Goal: Ask a question

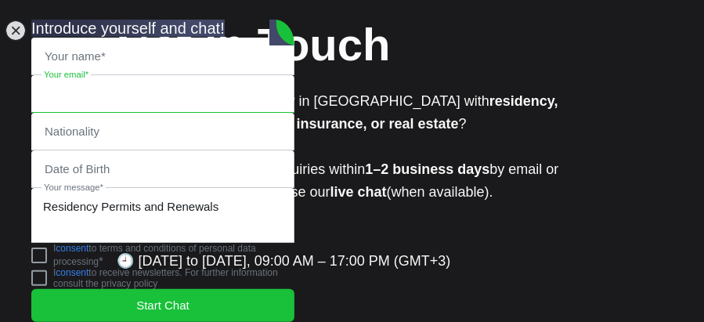
click at [86, 76] on input "email" at bounding box center [163, 94] width 262 height 36
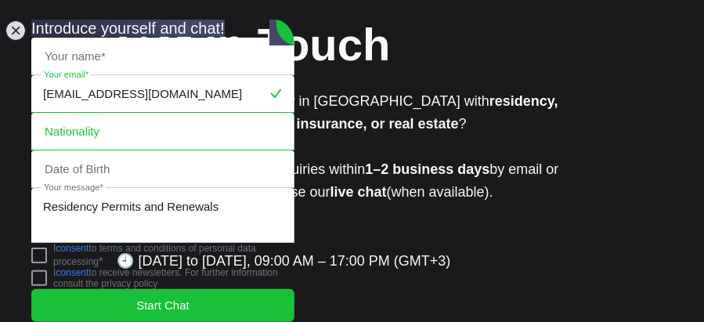
type input "[EMAIL_ADDRESS][DOMAIN_NAME]"
click at [55, 114] on input "text" at bounding box center [163, 132] width 262 height 36
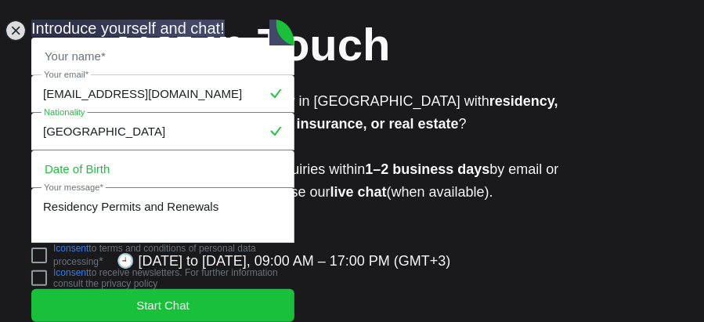
type input "[GEOGRAPHIC_DATA]"
click at [67, 151] on input "tel" at bounding box center [163, 169] width 262 height 36
type input "[DATE]"
click at [47, 251] on jdiv at bounding box center [39, 256] width 16 height 16
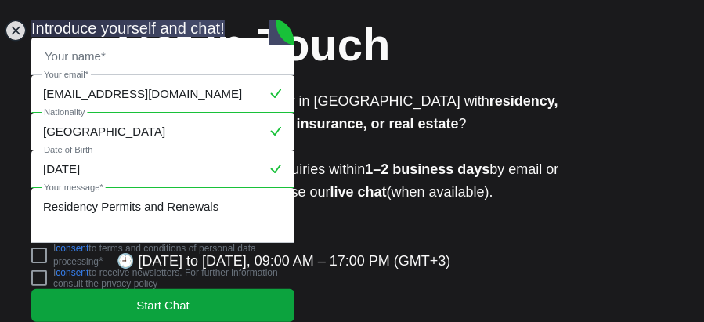
click at [153, 298] on span "Start Chat" at bounding box center [162, 305] width 53 height 17
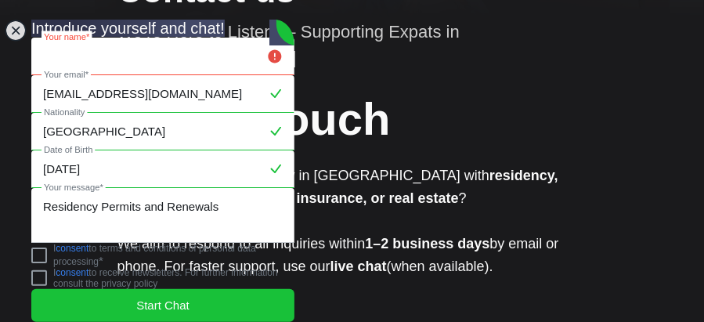
scroll to position [93, 0]
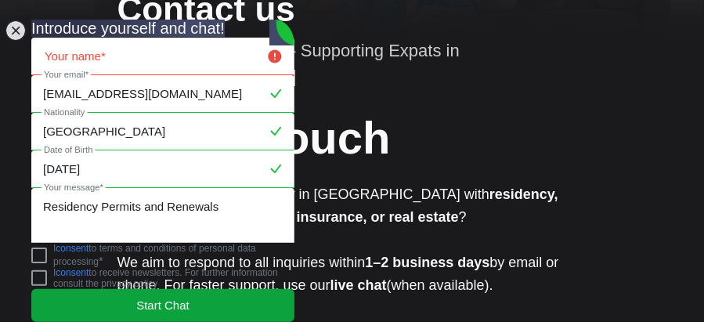
click at [154, 297] on span "Start Chat" at bounding box center [162, 305] width 53 height 17
click at [151, 297] on span "Start Chat" at bounding box center [162, 305] width 53 height 17
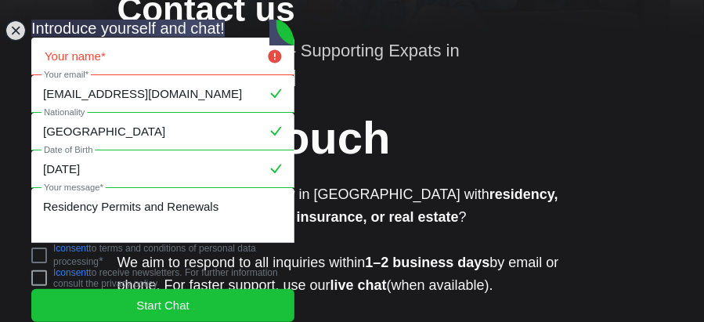
click at [47, 251] on jdiv at bounding box center [39, 256] width 16 height 16
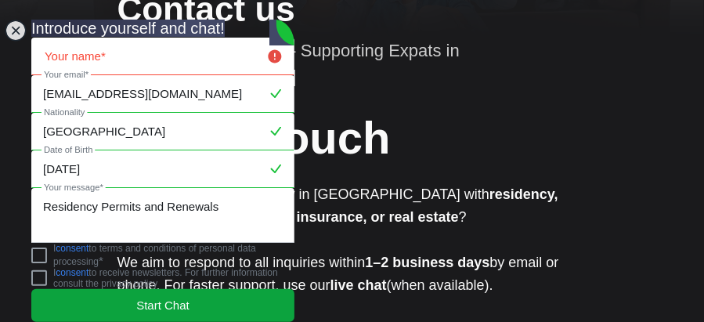
click at [182, 298] on span "Start Chat" at bounding box center [162, 305] width 53 height 17
